Goal: Find specific page/section: Find specific page/section

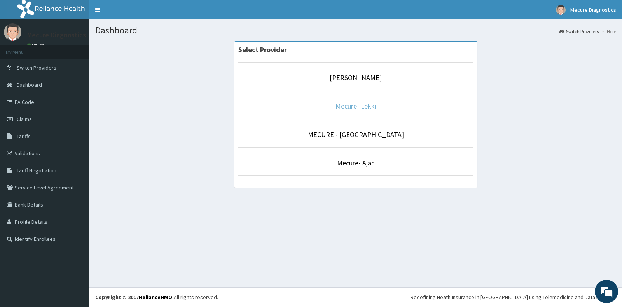
click at [363, 105] on link "Mecure -Lekki" at bounding box center [355, 105] width 41 height 9
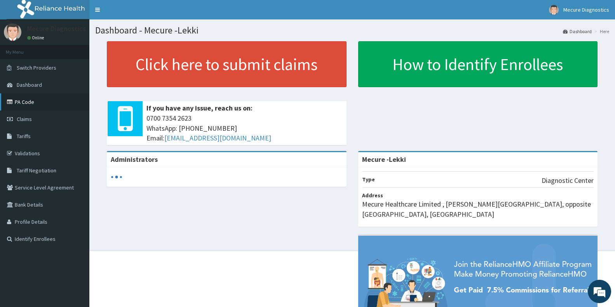
click at [25, 105] on link "PA Code" at bounding box center [44, 101] width 89 height 17
